Goal: Purchase product/service

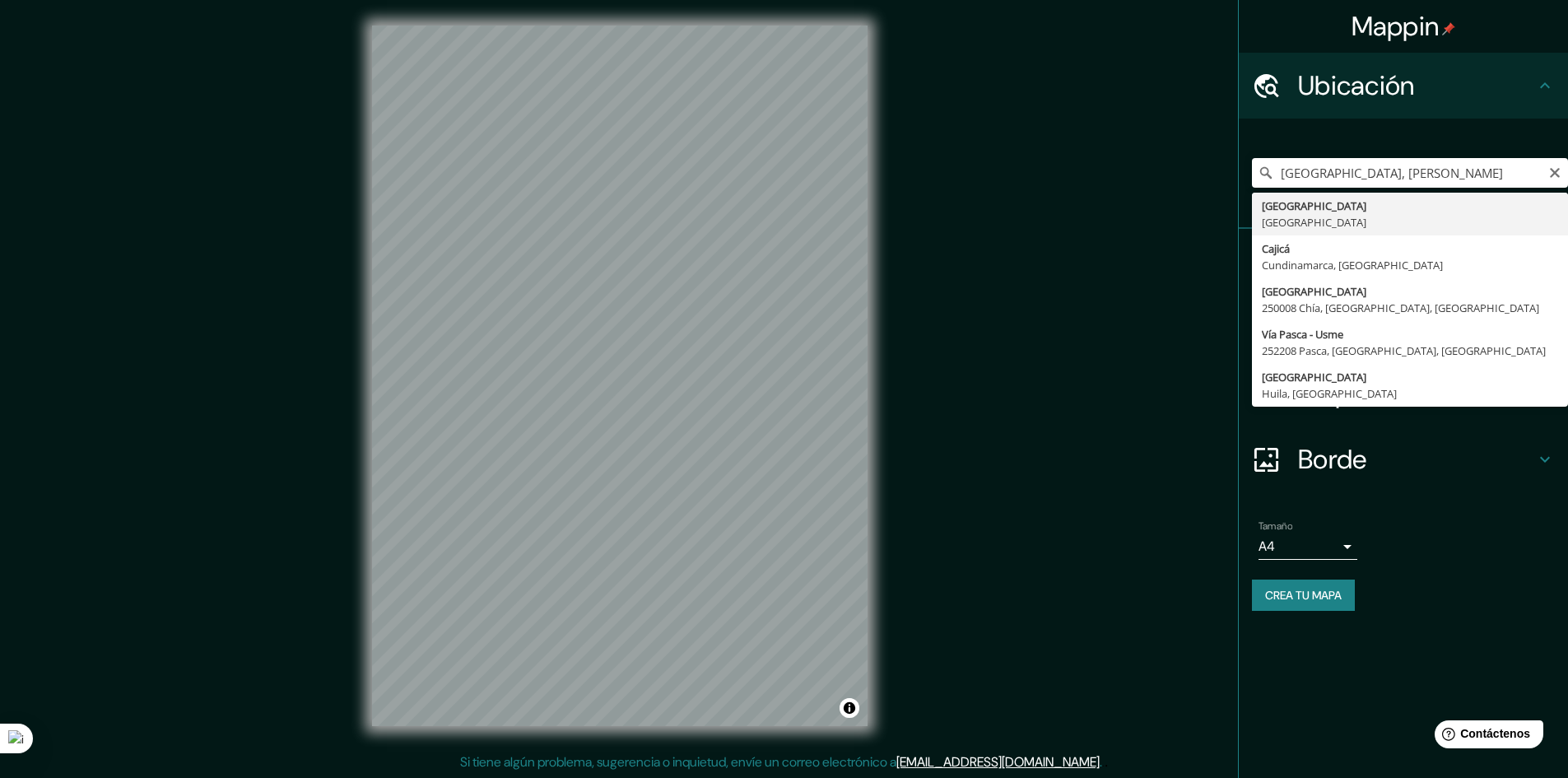
type input "Bogotá, Colombia"
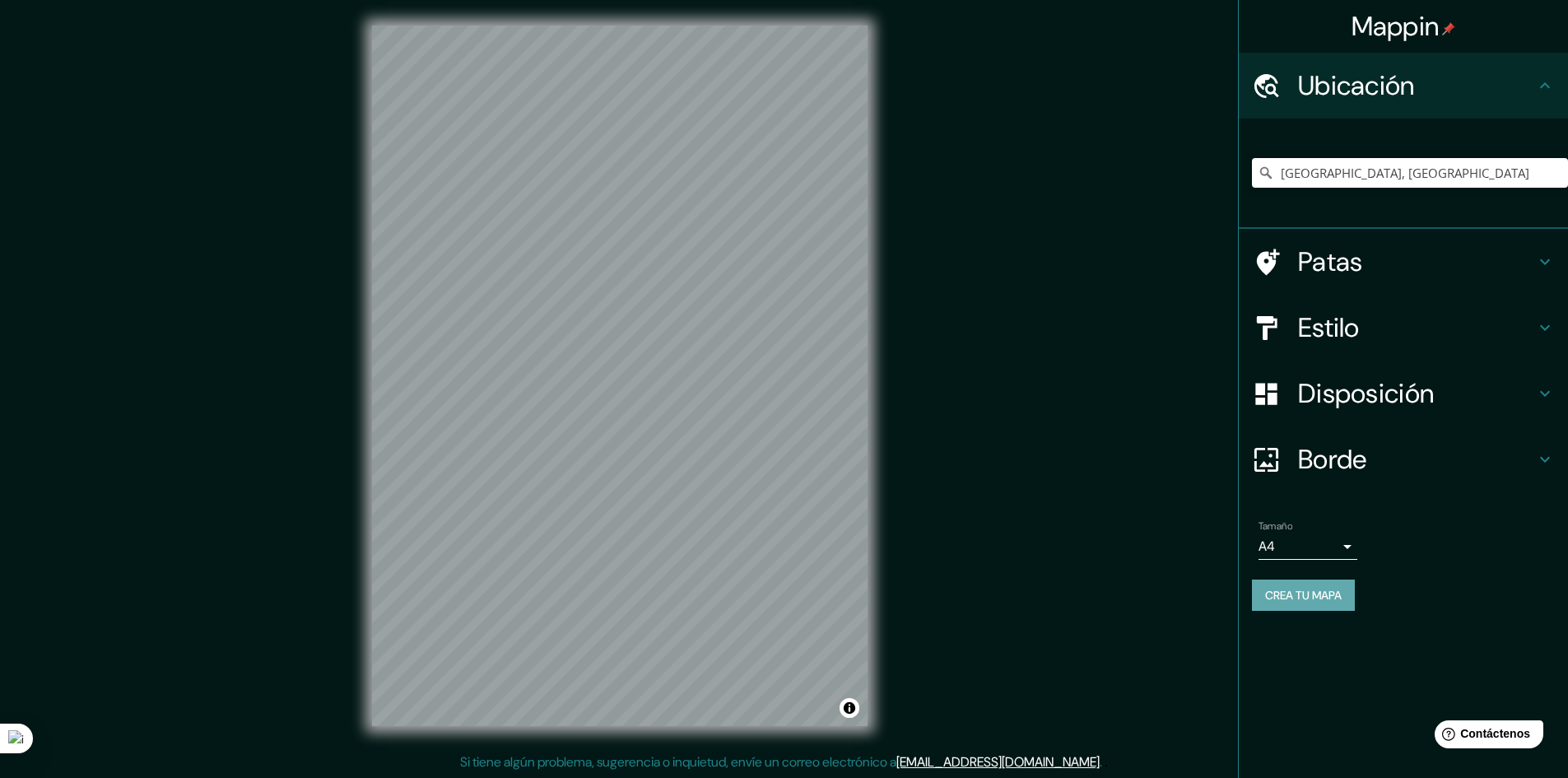
click at [1301, 606] on button "Crea tu mapa" at bounding box center [1303, 595] width 103 height 31
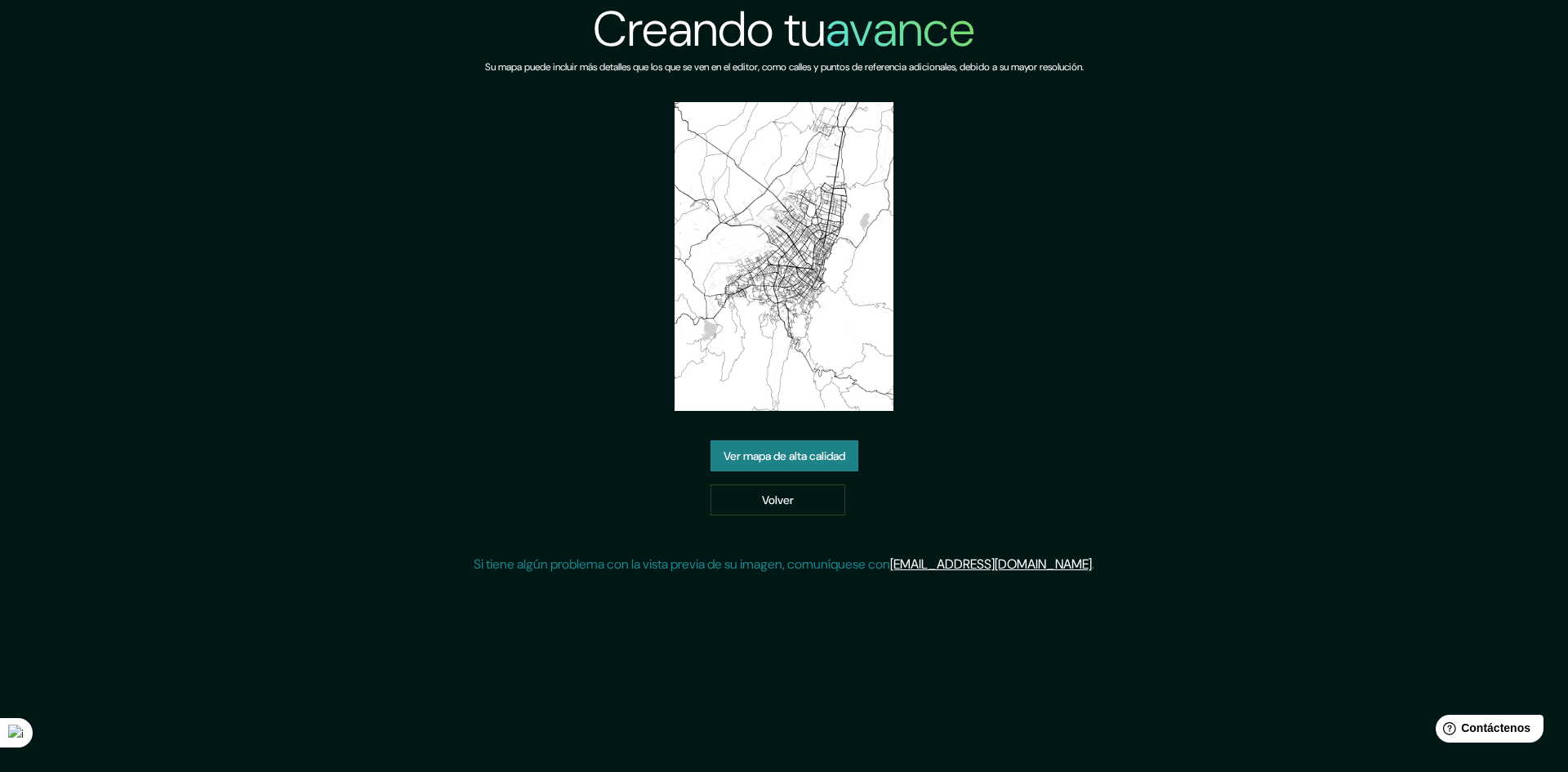
click at [757, 122] on div "Creando tu avance Su mapa puede incluir más detalles que los que se ven en el e…" at bounding box center [784, 294] width 621 height 588
